Goal: Information Seeking & Learning: Find specific fact

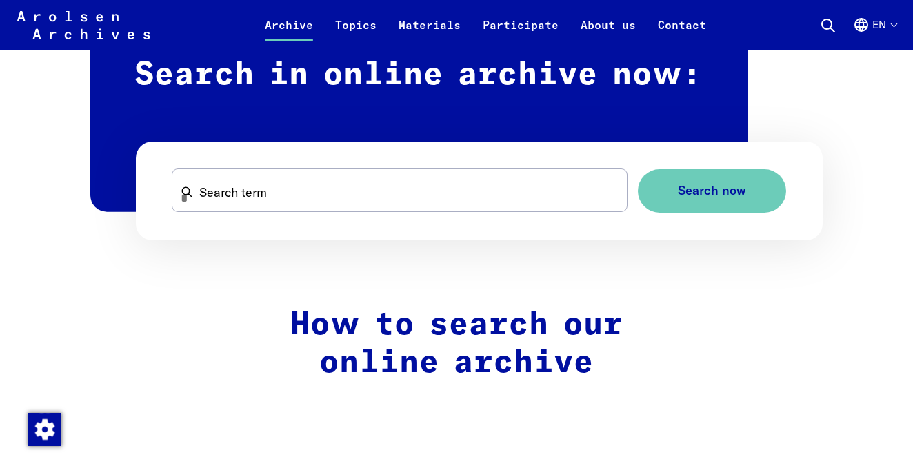
scroll to position [842, 0]
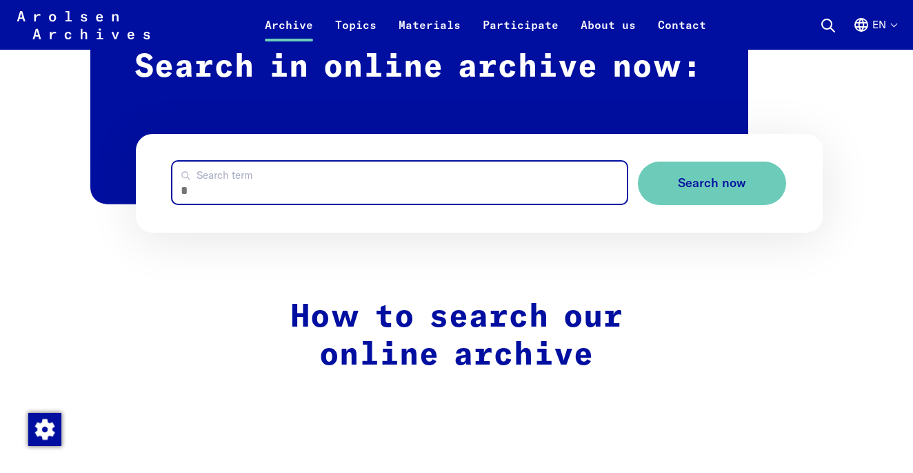
click at [232, 190] on input "Search term" at bounding box center [399, 182] width 455 height 42
type input "******"
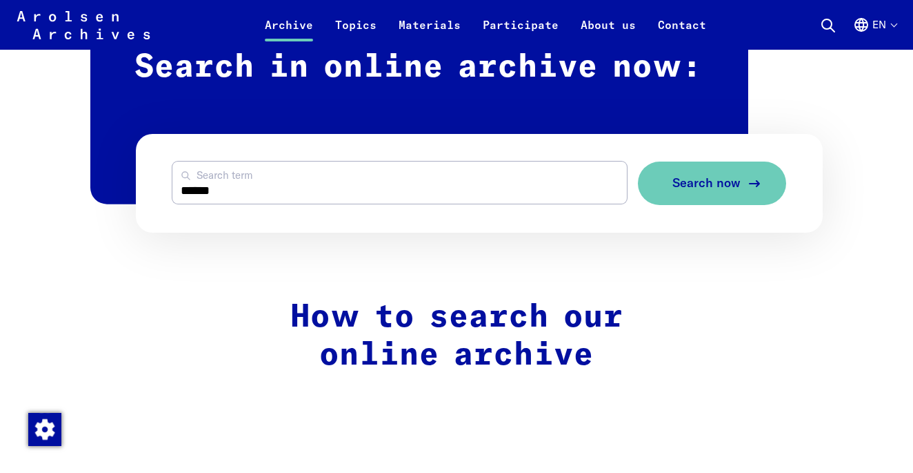
click at [710, 179] on span "Search now" at bounding box center [707, 183] width 68 height 14
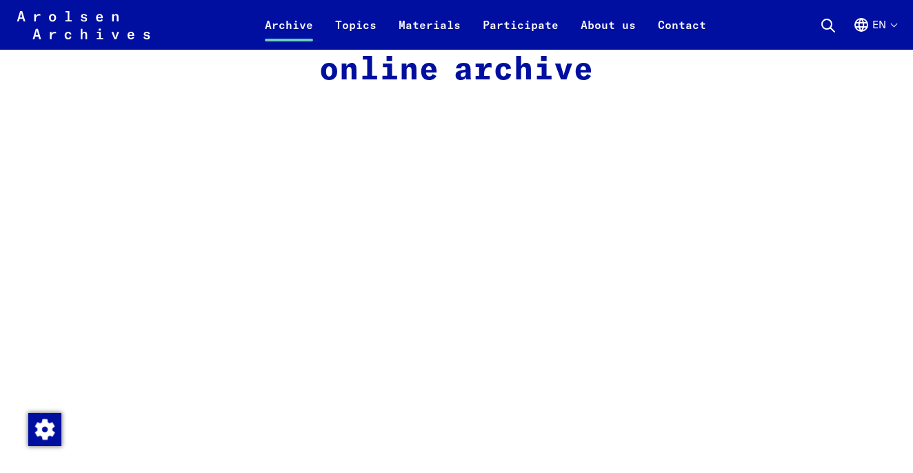
scroll to position [1129, 0]
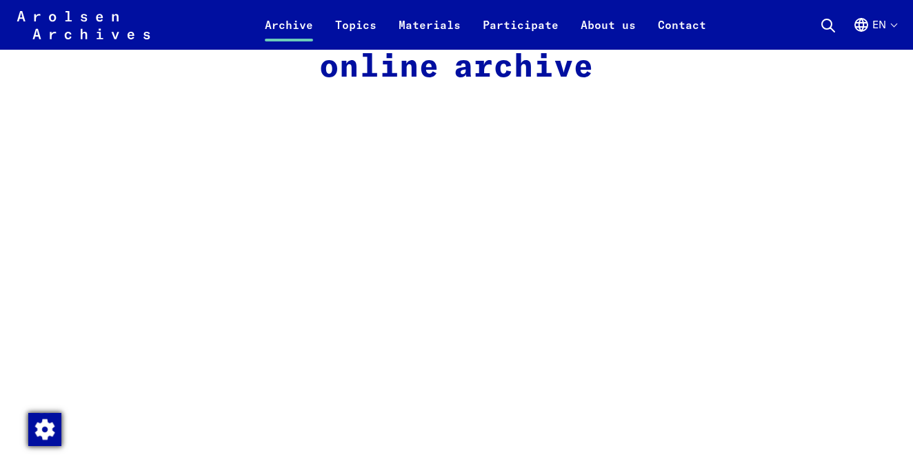
click at [45, 433] on img "Change consent" at bounding box center [44, 429] width 33 height 33
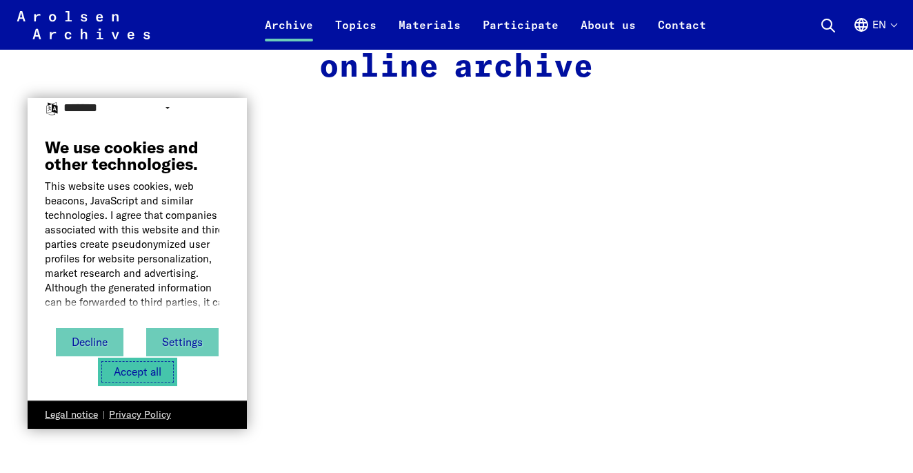
click at [139, 375] on button "Accept all" at bounding box center [137, 371] width 79 height 28
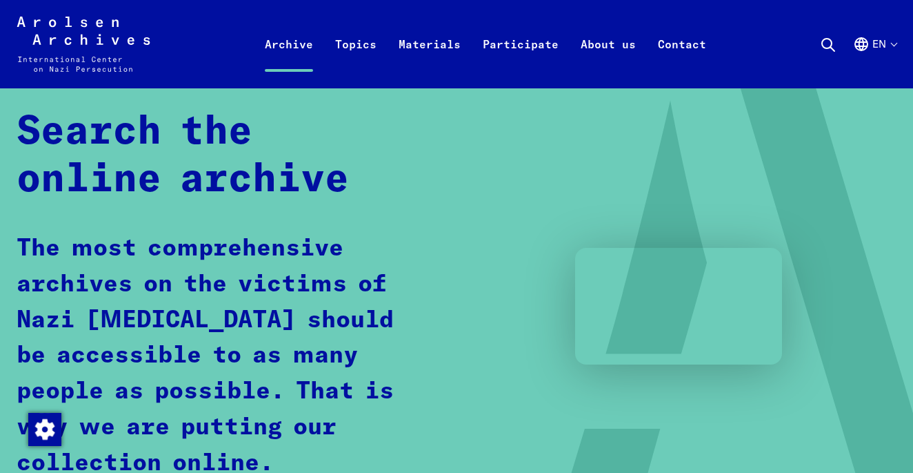
scroll to position [0, 0]
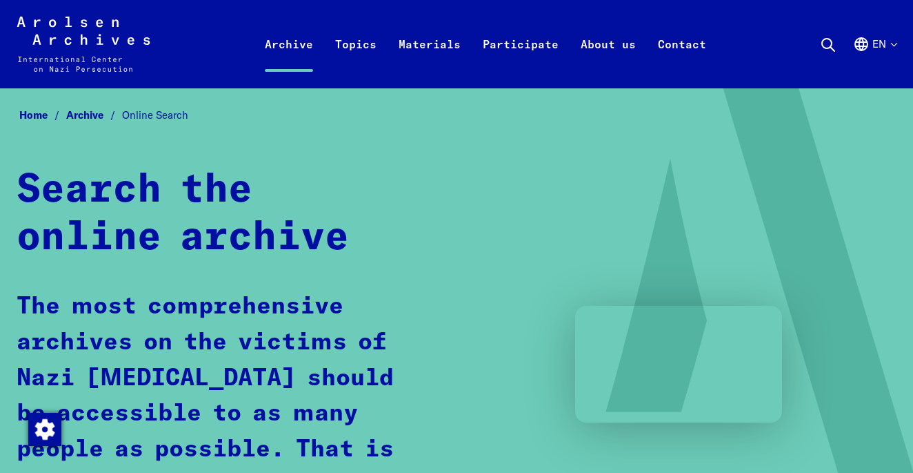
click at [832, 45] on use at bounding box center [828, 45] width 12 height 12
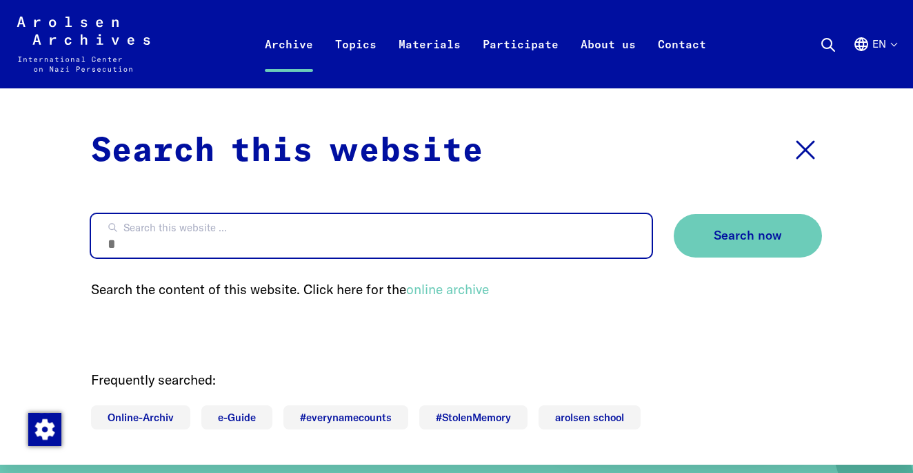
click at [191, 226] on input "Search this website ..." at bounding box center [371, 235] width 561 height 43
type input "******"
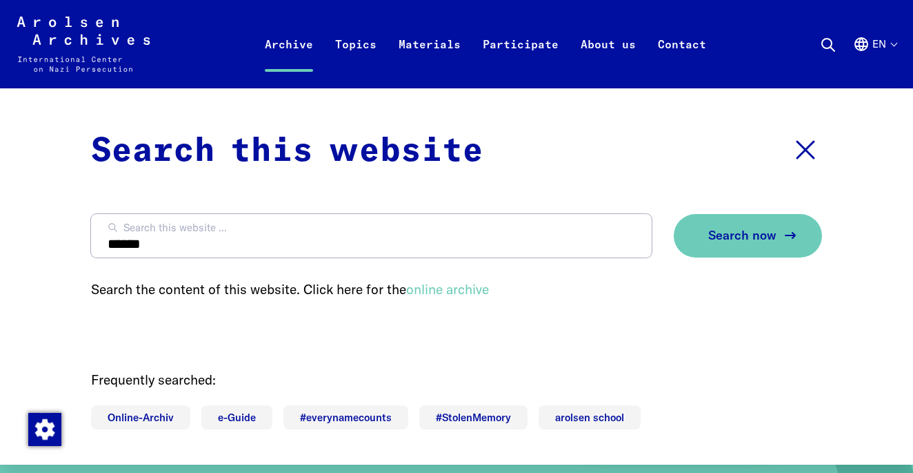
click at [743, 233] on span "Search now" at bounding box center [743, 235] width 68 height 14
